Goal: Transaction & Acquisition: Purchase product/service

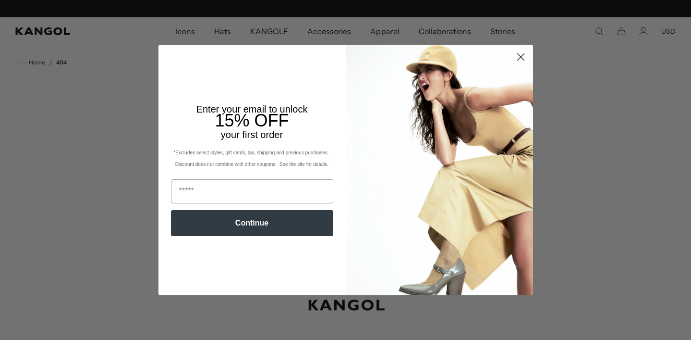
scroll to position [0, 198]
